Goal: Task Accomplishment & Management: Manage account settings

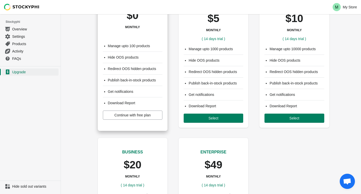
scroll to position [36, 0]
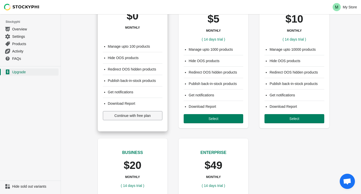
click at [133, 113] on button "Continue with free plan" at bounding box center [133, 115] width 60 height 9
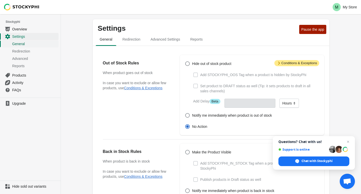
click at [19, 44] on span "General" at bounding box center [34, 43] width 45 height 5
click at [24, 47] on link "General" at bounding box center [30, 43] width 57 height 7
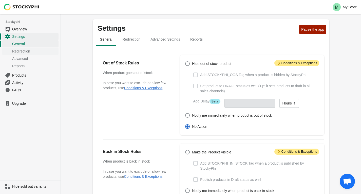
click at [26, 49] on span "Redirection" at bounding box center [34, 51] width 45 height 5
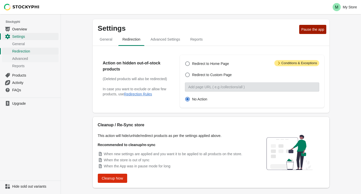
click at [24, 61] on span "Advanced" at bounding box center [34, 58] width 45 height 5
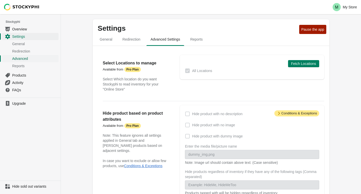
click at [24, 59] on span "Advanced" at bounding box center [34, 58] width 45 height 5
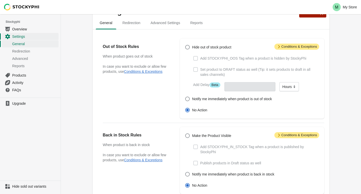
scroll to position [20, 0]
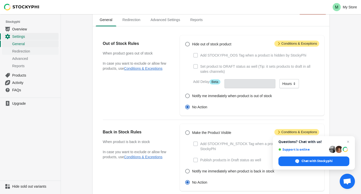
click at [22, 52] on span "Redirection" at bounding box center [34, 51] width 45 height 5
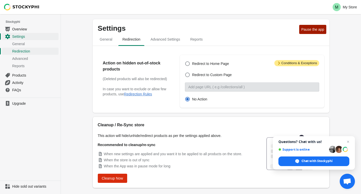
scroll to position [11, 0]
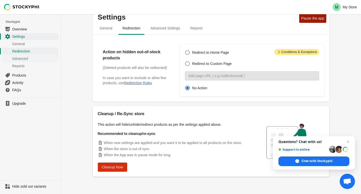
click at [21, 60] on span "Advanced" at bounding box center [34, 58] width 45 height 5
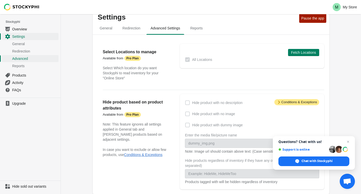
scroll to position [8, 0]
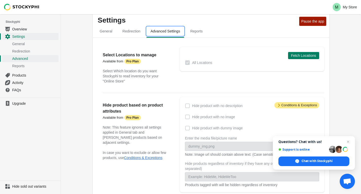
drag, startPoint x: 192, startPoint y: 32, endPoint x: 148, endPoint y: 27, distance: 44.1
click at [148, 27] on span "Advanced Settings" at bounding box center [165, 31] width 38 height 9
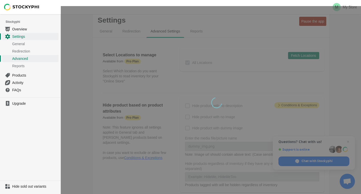
click at [125, 30] on div "wait, its loading..." at bounding box center [211, 148] width 300 height 284
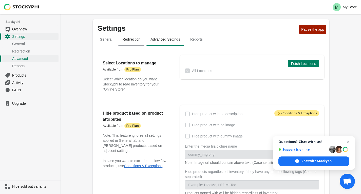
click at [127, 44] on span "Redirection" at bounding box center [131, 39] width 26 height 9
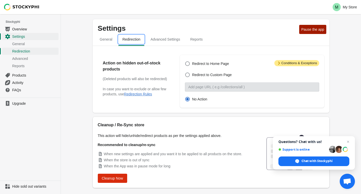
scroll to position [11, 0]
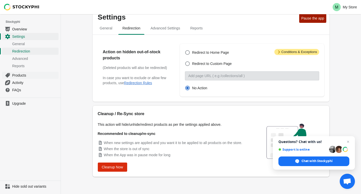
click at [22, 73] on span "Products" at bounding box center [34, 75] width 45 height 5
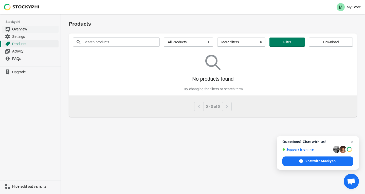
click at [24, 30] on span "Overview" at bounding box center [34, 29] width 45 height 5
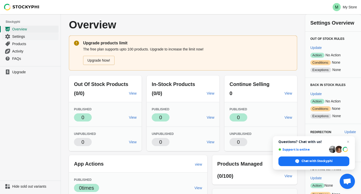
click at [28, 38] on span "Settings" at bounding box center [34, 36] width 45 height 5
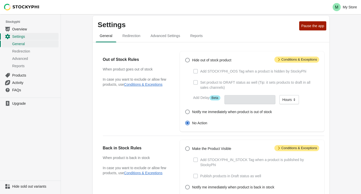
scroll to position [6, 0]
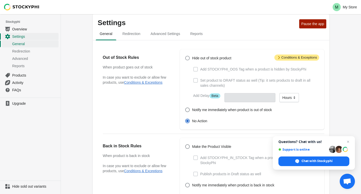
click at [189, 57] on span at bounding box center [187, 58] width 5 height 5
click at [186, 56] on input "Hide out of stock product" at bounding box center [185, 56] width 0 height 0
radio input "true"
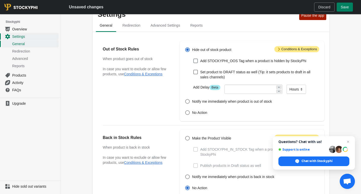
scroll to position [0, 0]
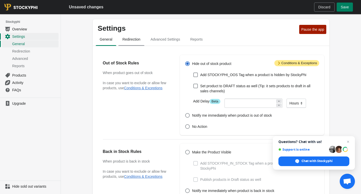
click at [128, 40] on span "Redirection" at bounding box center [131, 39] width 26 height 9
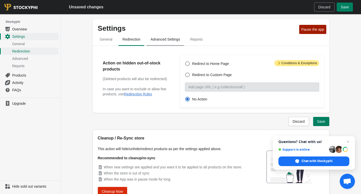
click at [158, 42] on span "Advanced Settings" at bounding box center [165, 39] width 38 height 9
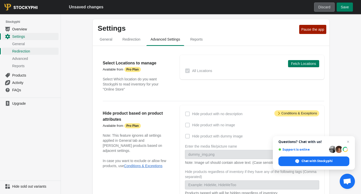
click at [326, 8] on span "Discard" at bounding box center [325, 7] width 12 height 4
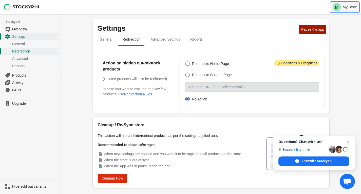
click at [343, 6] on p "My Store" at bounding box center [350, 7] width 14 height 4
click at [351, 22] on span "Logout" at bounding box center [349, 22] width 11 height 5
